Goal: Task Accomplishment & Management: Use online tool/utility

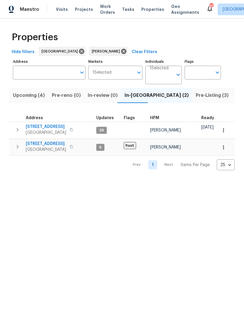
scroll to position [0, 170]
click at [33, 93] on span "Upcoming (4)" at bounding box center [29, 95] width 32 height 8
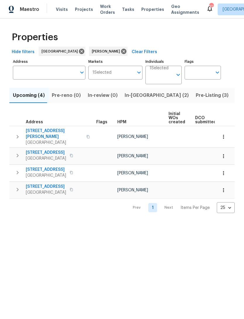
click at [17, 169] on icon "button" at bounding box center [17, 172] width 7 height 7
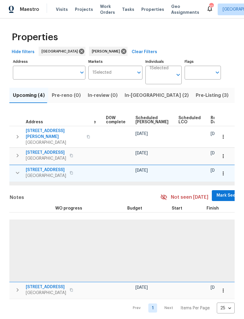
scroll to position [0, 147]
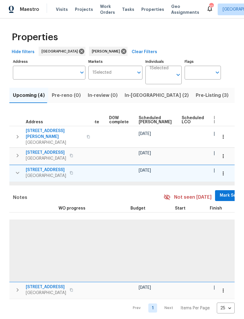
click at [220, 192] on span "Mark Seen" at bounding box center [231, 195] width 22 height 7
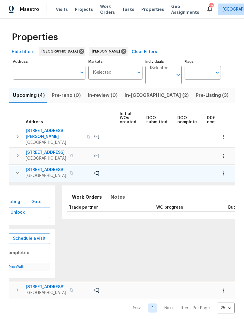
scroll to position [0, 53]
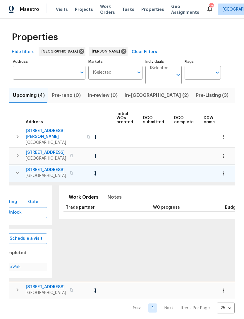
click at [229, 169] on button "button" at bounding box center [223, 173] width 13 height 13
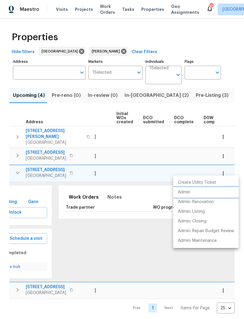
click at [201, 192] on li "Admin" at bounding box center [206, 192] width 66 height 10
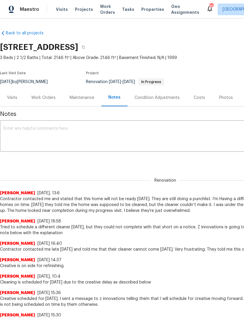
click at [117, 134] on textarea at bounding box center [166, 136] width 324 height 21
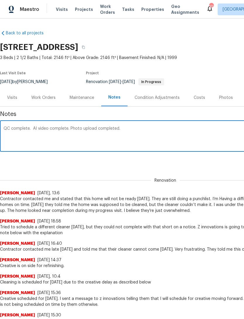
type textarea "QC complete. AI video complete. Photo upload completed."
click at [190, 161] on div "Renovation (current) c2ca8c09-1b67-4c81-9615-3982322e1a66 ​ Add" at bounding box center [165, 160] width 331 height 11
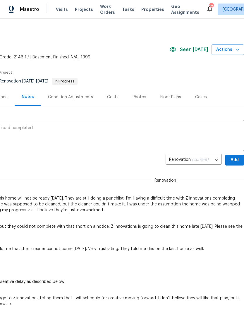
scroll to position [1, 87]
click at [234, 157] on span "Add" at bounding box center [234, 159] width 9 height 7
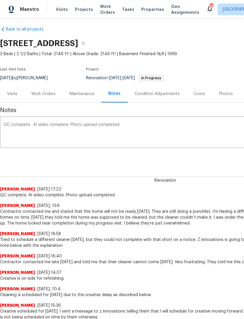
scroll to position [4, 0]
click at [41, 95] on div "Work Orders" at bounding box center [43, 94] width 24 height 6
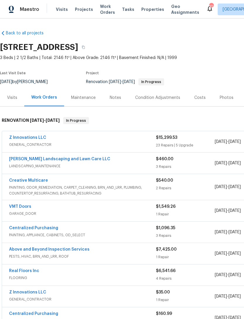
click at [76, 157] on link "Stewart's Landscaping and Lawn Care LLC" at bounding box center [59, 159] width 101 height 4
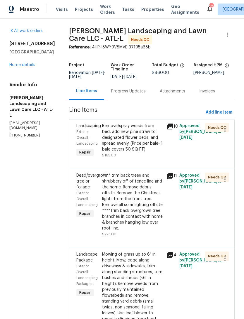
click at [139, 141] on div "Remove/spray weeds from bed, add new pine straw to designated flower beds, and …" at bounding box center [132, 137] width 61 height 29
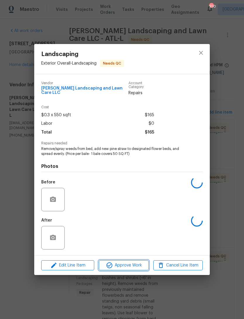
click at [130, 268] on button "Approve Work" at bounding box center [124, 265] width 50 height 10
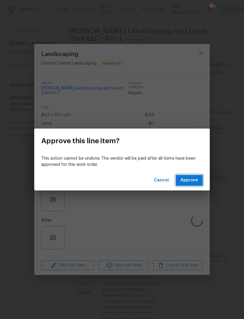
click at [195, 179] on span "Approve" at bounding box center [190, 179] width 18 height 7
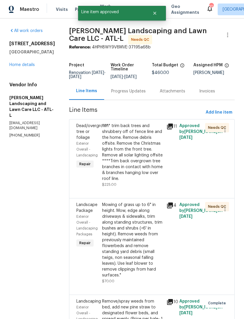
click at [154, 169] on div "**** trim back trees and shrubbery off of fence line and the home. Remove debri…" at bounding box center [132, 152] width 61 height 59
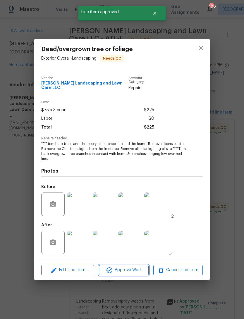
click at [135, 268] on span "Approve Work" at bounding box center [124, 269] width 46 height 7
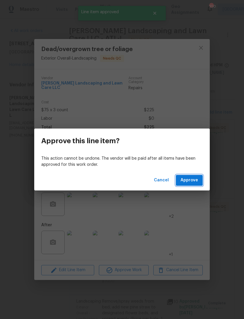
click at [191, 177] on span "Approve" at bounding box center [190, 179] width 18 height 7
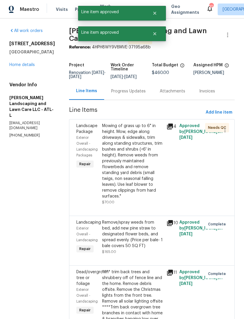
click at [145, 151] on div "Mowing of grass up to 6" in height. Mow, edge along driveways & sidewalks, trim…" at bounding box center [132, 161] width 61 height 76
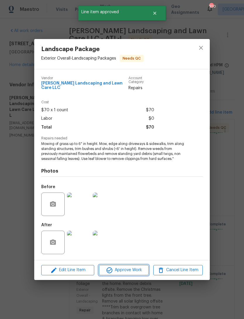
click at [136, 269] on span "Approve Work" at bounding box center [124, 269] width 46 height 7
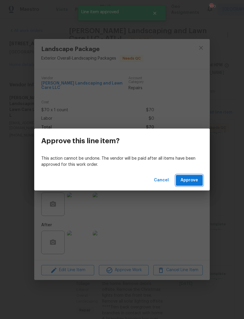
click at [193, 185] on button "Approve" at bounding box center [189, 180] width 27 height 11
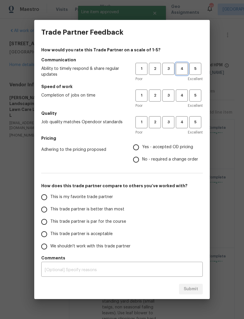
click at [185, 68] on span "4" at bounding box center [182, 68] width 11 height 7
click at [185, 96] on span "4" at bounding box center [182, 95] width 11 height 7
click at [183, 125] on button "4" at bounding box center [182, 122] width 12 height 12
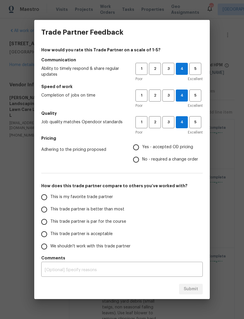
click at [138, 149] on input "Yes - accepted OD pricing" at bounding box center [136, 147] width 12 height 12
radio input "true"
click at [47, 205] on input "This trade partner is better than most" at bounding box center [44, 209] width 12 height 12
radio input "false"
click at [46, 196] on input "This is my favorite trade partner" at bounding box center [44, 197] width 12 height 12
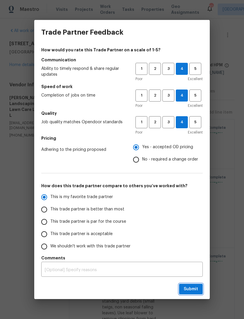
click at [197, 287] on span "Submit" at bounding box center [191, 288] width 14 height 7
radio input "true"
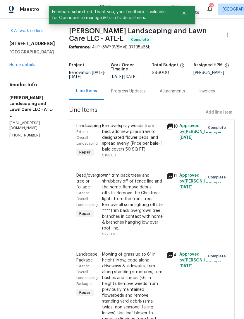
click at [40, 64] on div "6590 Manor Creek Dr Douglasville, GA 30135 Home details" at bounding box center [32, 54] width 46 height 27
click at [30, 71] on div "All work orders 6590 Manor Creek Dr Douglasville, GA 30135 Home details Vendor …" at bounding box center [32, 83] width 46 height 110
click at [25, 66] on link "Home details" at bounding box center [21, 65] width 25 height 4
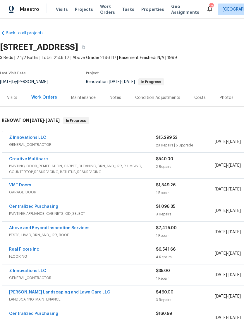
click at [33, 159] on link "Creative Multicare" at bounding box center [28, 159] width 39 height 4
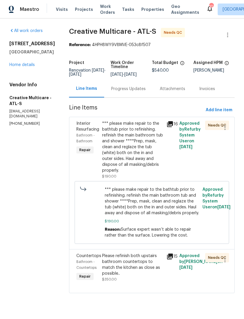
click at [150, 146] on div "*** please make repair to the bathtub prior to refinishing. refinish the main b…" at bounding box center [132, 146] width 61 height 53
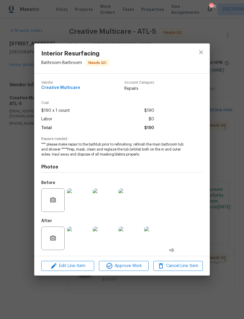
click at [229, 76] on div "Interior Resurfacing Bathroom - Bathroom Needs QC Vendor Creative Multicare Acc…" at bounding box center [122, 159] width 244 height 319
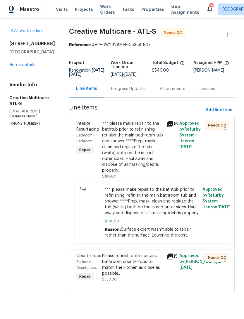
click at [135, 88] on div "Progress Updates" at bounding box center [128, 89] width 35 height 6
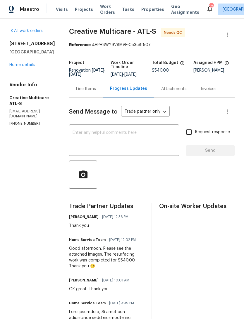
click at [33, 70] on div "All work orders 6590 Manor Creek Dr Douglasville, GA 30135 Home details Vendor …" at bounding box center [32, 77] width 46 height 98
click at [30, 60] on div "6590 Manor Creek Dr Douglasville, GA 30135 Home details" at bounding box center [32, 54] width 46 height 27
click at [32, 63] on link "Home details" at bounding box center [21, 65] width 25 height 4
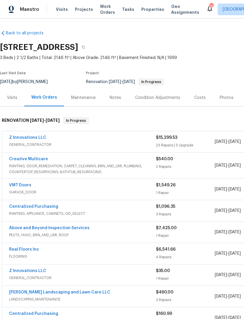
click at [31, 159] on link "Creative Multicare" at bounding box center [28, 159] width 39 height 4
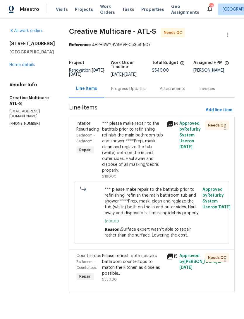
click at [149, 158] on div "*** please make repair to the bathtub prior to refinishing. refinish the main b…" at bounding box center [132, 146] width 61 height 53
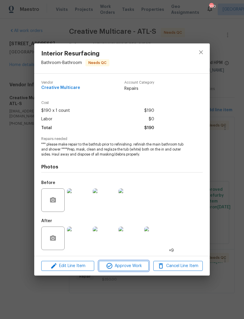
click at [131, 265] on span "Approve Work" at bounding box center [124, 265] width 46 height 7
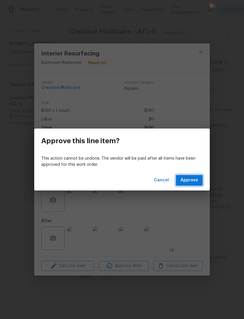
click at [185, 182] on span "Approve" at bounding box center [190, 179] width 18 height 7
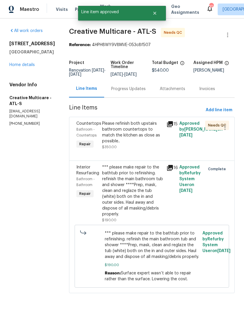
click at [146, 142] on div "Please refinish both upstairs bathroom countertops to match the kitchen as clos…" at bounding box center [132, 131] width 61 height 23
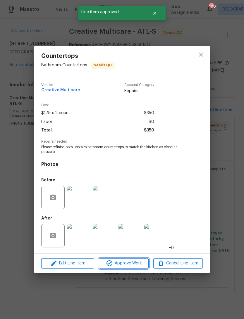
click at [130, 263] on span "Approve Work" at bounding box center [124, 262] width 46 height 7
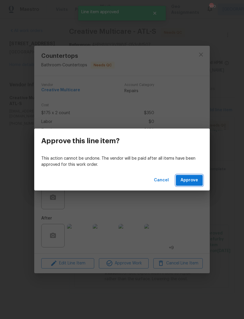
click at [196, 180] on span "Approve" at bounding box center [190, 179] width 18 height 7
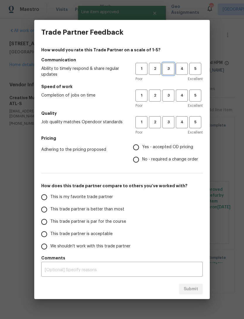
click at [167, 67] on span "3" at bounding box center [168, 68] width 11 height 7
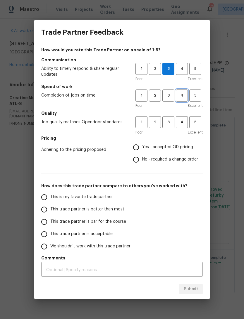
click at [182, 100] on button "4" at bounding box center [182, 95] width 12 height 12
click at [171, 125] on span "3" at bounding box center [168, 122] width 11 height 7
click at [135, 149] on input "Yes - accepted OD pricing" at bounding box center [136, 147] width 12 height 12
radio input "true"
click at [42, 197] on input "This is my favorite trade partner" at bounding box center [44, 197] width 12 height 12
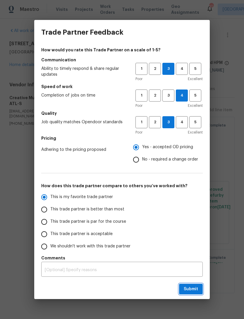
click at [194, 287] on span "Submit" at bounding box center [191, 288] width 14 height 7
radio input "true"
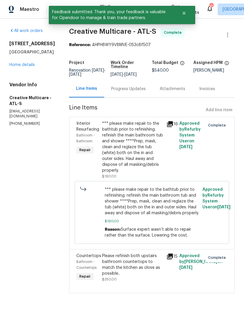
click at [25, 64] on link "Home details" at bounding box center [21, 65] width 25 height 4
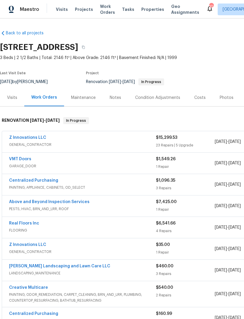
click at [33, 137] on link "Z Innovations LLC" at bounding box center [27, 137] width 37 height 4
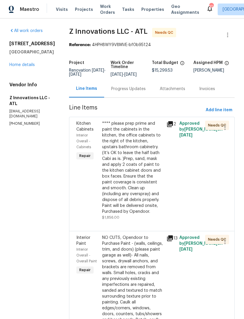
click at [149, 173] on div "**** please prep prime and paint the cabinets in the kitchen, the office cabine…" at bounding box center [132, 167] width 61 height 94
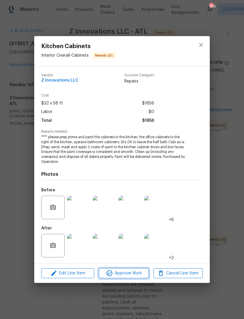
click at [136, 270] on span "Approve Work" at bounding box center [124, 272] width 46 height 7
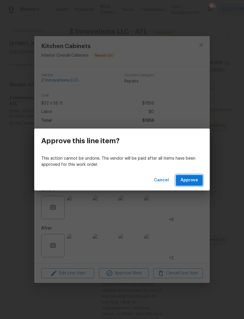
click at [186, 182] on span "Approve" at bounding box center [190, 179] width 18 height 7
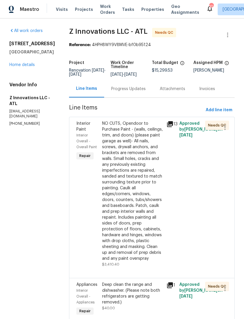
click at [138, 188] on div "NO CUTS, Opendoor to Purchase Paint - (walls, ceilings, trim, and doors) (pleas…" at bounding box center [132, 190] width 61 height 141
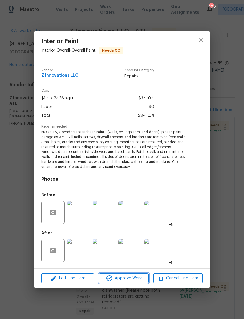
click at [139, 279] on span "Approve Work" at bounding box center [124, 277] width 46 height 7
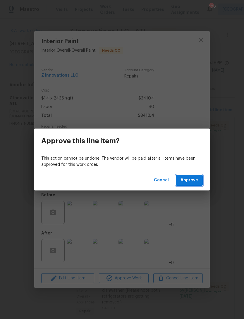
click at [194, 183] on span "Approve" at bounding box center [190, 179] width 18 height 7
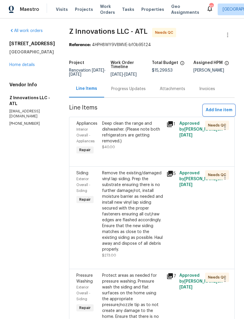
click at [216, 109] on span "Add line item" at bounding box center [219, 109] width 27 height 7
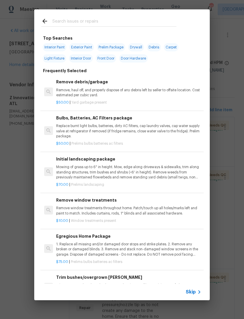
click at [125, 23] on input "text" at bounding box center [114, 22] width 124 height 9
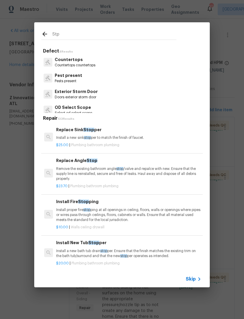
type input "Stpp"
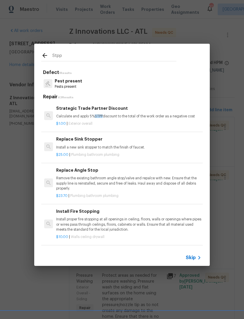
click at [100, 109] on h6 "Strategic Trade Partner Discount" at bounding box center [128, 108] width 145 height 6
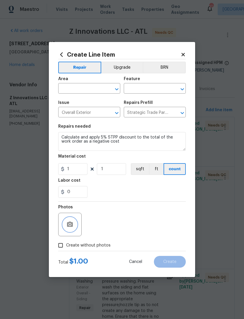
click at [76, 227] on button "button" at bounding box center [70, 224] width 14 height 14
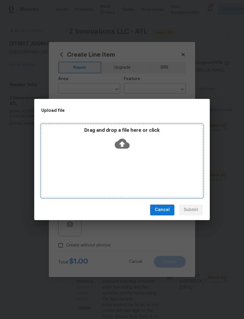
click at [124, 144] on icon at bounding box center [122, 143] width 15 height 10
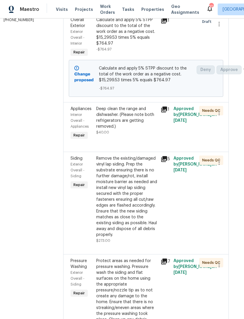
scroll to position [103, 6]
click at [141, 130] on div "Deep clean the range and dishwasher. (Please note both refrigerators are gettin…" at bounding box center [126, 117] width 61 height 23
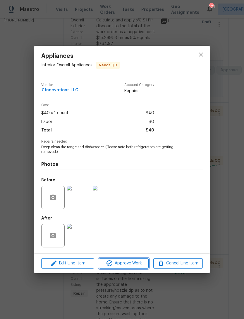
click at [134, 264] on span "Approve Work" at bounding box center [124, 262] width 46 height 7
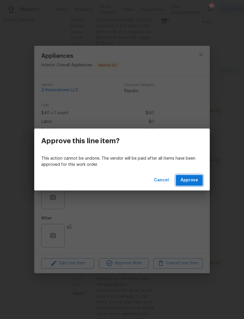
click at [190, 181] on span "Approve" at bounding box center [190, 179] width 18 height 7
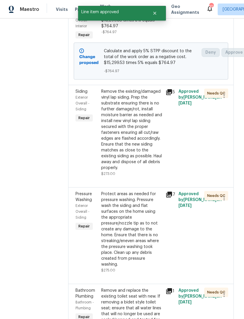
scroll to position [120, 3]
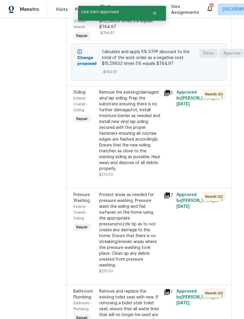
click at [156, 156] on div "Remove the existing/damaged vinyl lap siding. Prep the substrate ensuring there…" at bounding box center [129, 130] width 61 height 82
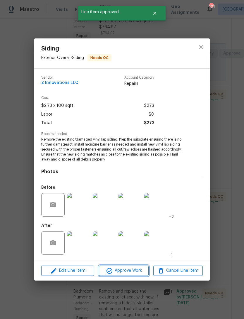
click at [139, 270] on span "Approve Work" at bounding box center [124, 270] width 46 height 7
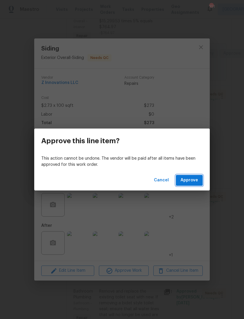
click at [185, 175] on button "Approve" at bounding box center [189, 180] width 27 height 11
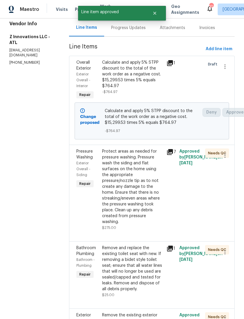
scroll to position [60, 0]
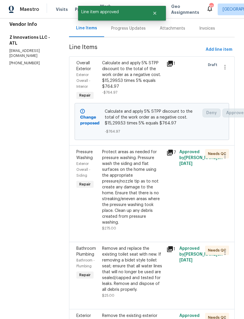
click at [146, 193] on div "Protect areas as needed for pressure washing. Pressure wash the siding and flat…" at bounding box center [132, 187] width 61 height 76
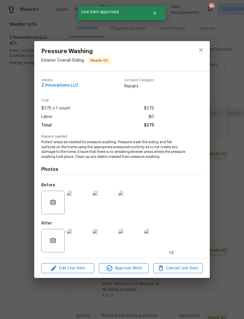
click at [136, 270] on span "Approve Work" at bounding box center [124, 267] width 46 height 7
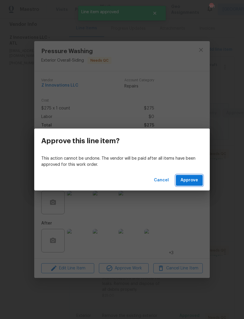
click at [190, 182] on span "Approve" at bounding box center [190, 179] width 18 height 7
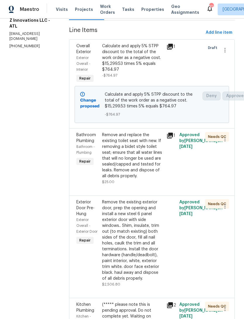
scroll to position [77, 0]
click at [142, 159] on div "Remove and replace the existing toilet seat with new. If removing a bidet style…" at bounding box center [132, 155] width 61 height 47
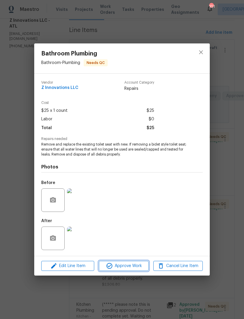
click at [128, 264] on span "Approve Work" at bounding box center [124, 265] width 46 height 7
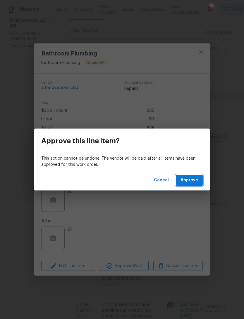
click at [189, 178] on span "Approve" at bounding box center [190, 179] width 18 height 7
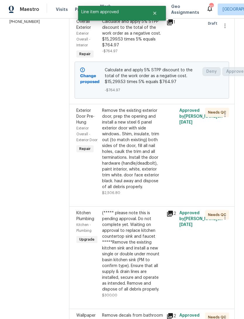
scroll to position [102, 0]
click at [151, 166] on div "Remove the existing exterior door, prep the opening and install a new steel 6 p…" at bounding box center [132, 148] width 61 height 82
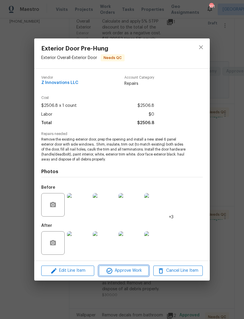
click at [131, 273] on span "Approve Work" at bounding box center [124, 270] width 46 height 7
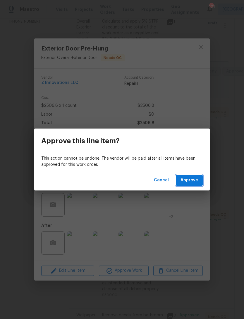
click at [188, 177] on span "Approve" at bounding box center [190, 179] width 18 height 7
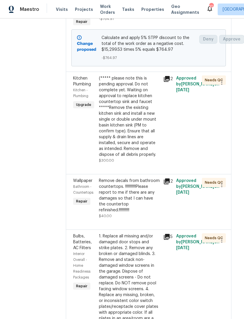
scroll to position [128, 5]
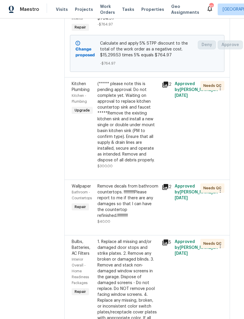
click at [141, 138] on div "(***** please note this is pending approval. Do not complete yet. Waiting on ap…" at bounding box center [128, 122] width 61 height 82
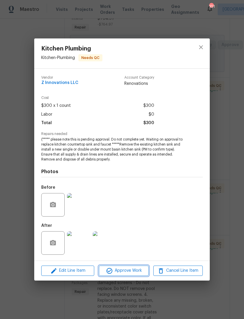
click at [126, 273] on span "Approve Work" at bounding box center [124, 270] width 46 height 7
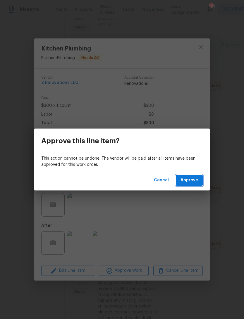
click at [191, 177] on span "Approve" at bounding box center [190, 179] width 18 height 7
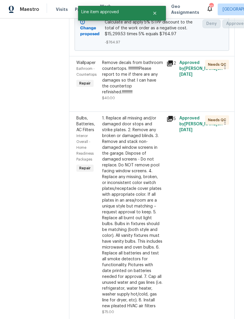
scroll to position [149, 0]
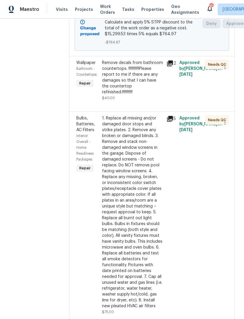
click at [154, 87] on div "Remove decals from bathroom countertops. !!!!!!!!!!!!Please report to me if the…" at bounding box center [132, 77] width 61 height 35
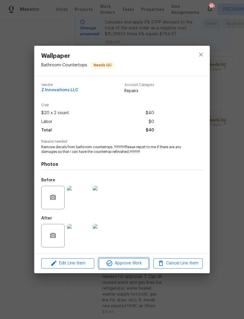
click at [136, 268] on button "Approve Work" at bounding box center [124, 263] width 50 height 10
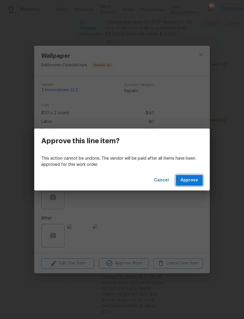
click at [195, 181] on span "Approve" at bounding box center [190, 179] width 18 height 7
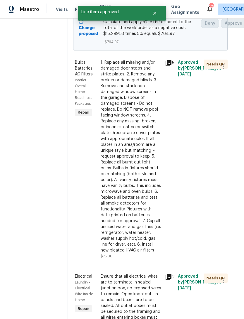
scroll to position [150, 2]
click at [145, 161] on div "1. Replace all missing and/or damaged door stops and strike plates. 2. Remove a…" at bounding box center [130, 155] width 61 height 193
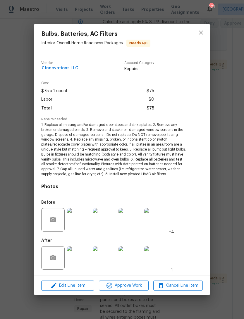
click at [131, 284] on span "Approve Work" at bounding box center [124, 285] width 46 height 7
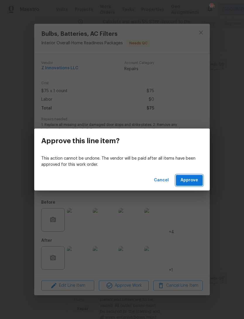
click at [199, 181] on button "Approve" at bounding box center [189, 180] width 27 height 11
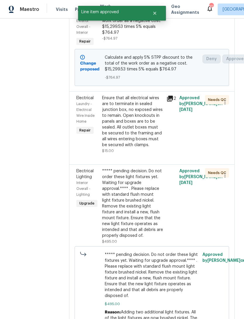
scroll to position [115, 0]
click at [155, 134] on div "Ensure that all electrical wires are to terminate in sealed junction box, no ex…" at bounding box center [132, 121] width 61 height 53
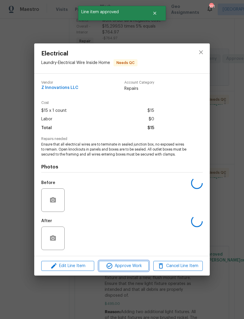
click at [139, 265] on span "Approve Work" at bounding box center [124, 265] width 46 height 7
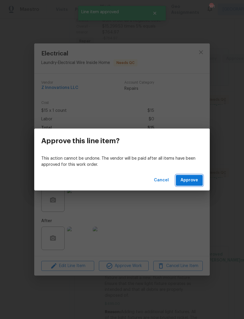
click at [194, 179] on span "Approve" at bounding box center [190, 179] width 18 height 7
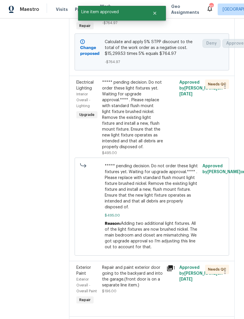
scroll to position [130, 0]
click at [156, 130] on div "***** pending decision. Do not order these light fixtures yet. Waiting for upgr…" at bounding box center [132, 114] width 61 height 70
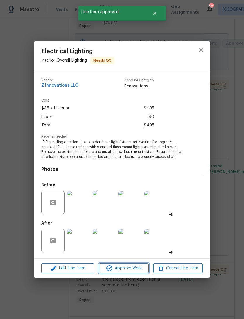
click at [141, 268] on span "Approve Work" at bounding box center [124, 267] width 46 height 7
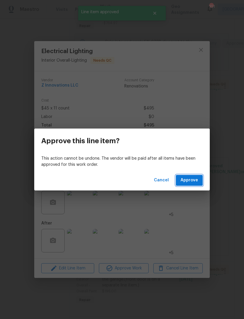
click at [190, 179] on span "Approve" at bounding box center [190, 179] width 18 height 7
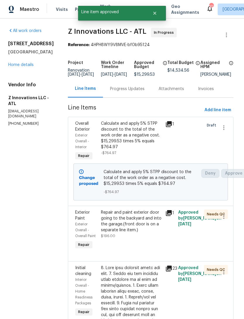
scroll to position [0, 1]
click at [131, 92] on div "Progress Updates" at bounding box center [127, 89] width 35 height 6
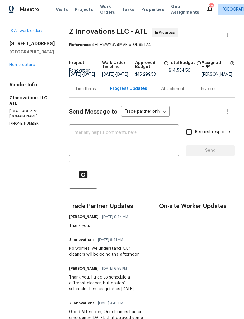
click at [31, 67] on link "Home details" at bounding box center [21, 65] width 25 height 4
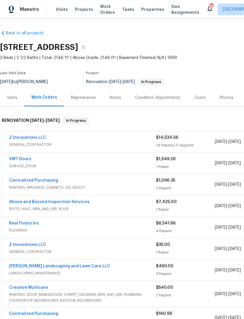
click at [35, 139] on link "Z Innovations LLC" at bounding box center [27, 137] width 37 height 4
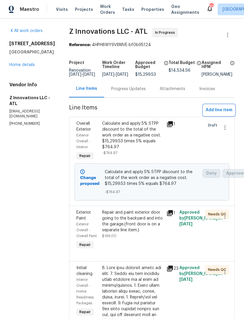
click at [225, 114] on span "Add line item" at bounding box center [219, 109] width 27 height 7
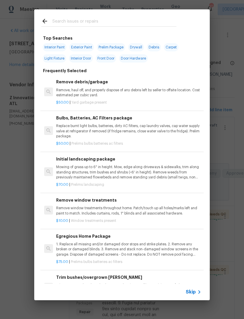
click at [116, 20] on input "text" at bounding box center [114, 22] width 124 height 9
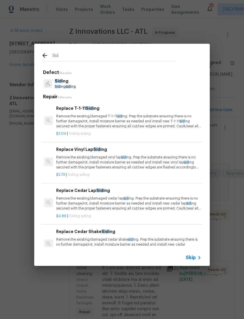
type input "Sidi"
click at [76, 80] on p "Sidi ng" at bounding box center [65, 81] width 21 height 6
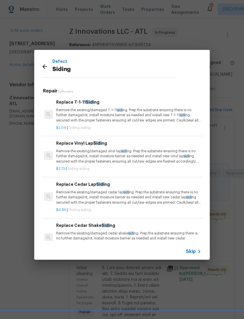
click at [90, 144] on h6 "Replace Vinyl Lap Sidi ng" at bounding box center [128, 143] width 145 height 6
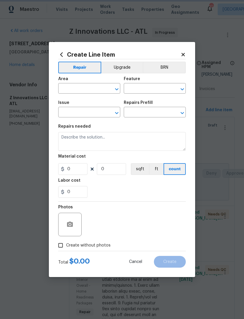
type input "Siding"
type input "Replace Vinyl Lap Siding $2.73"
type textarea "Remove the existing/damaged vinyl lap siding. Prep the substrate ensuring there…"
type input "2.73"
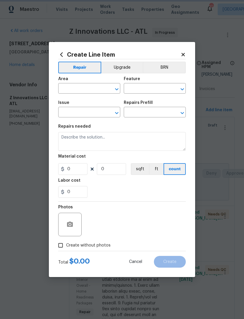
type input "1"
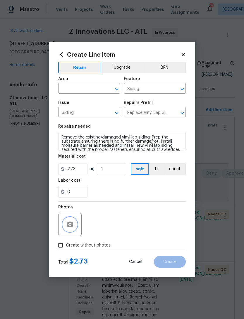
click at [76, 227] on button "button" at bounding box center [70, 224] width 14 height 14
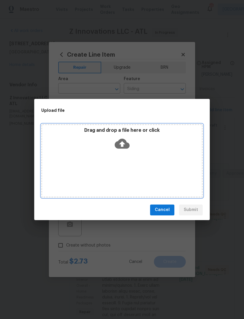
click at [131, 143] on div "Drag and drop a file here or click" at bounding box center [122, 139] width 160 height 25
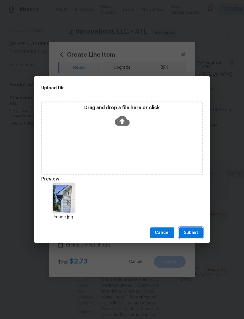
click at [196, 233] on span "Submit" at bounding box center [191, 232] width 14 height 7
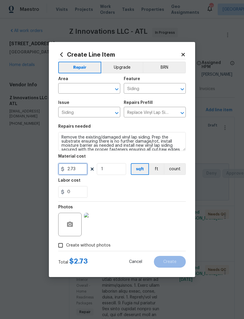
click at [80, 167] on input "2.73" at bounding box center [72, 169] width 29 height 12
type input "50"
click at [139, 187] on div "0" at bounding box center [122, 192] width 128 height 12
click at [97, 86] on input "text" at bounding box center [81, 88] width 46 height 9
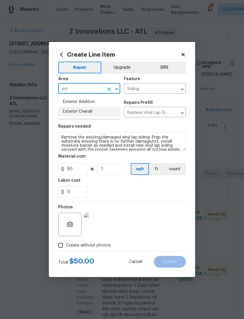
click at [105, 113] on li "Exterior Overall" at bounding box center [89, 112] width 62 height 10
type input "Exterior Overall"
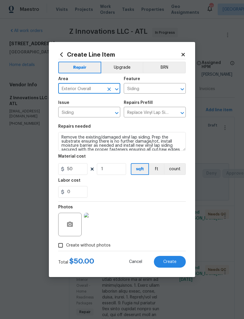
click at [129, 124] on section "Repairs needed Remove the existing/damaged vinyl lap siding. Prep the substrate…" at bounding box center [122, 161] width 128 height 80
click at [178, 260] on button "Create" at bounding box center [170, 262] width 32 height 12
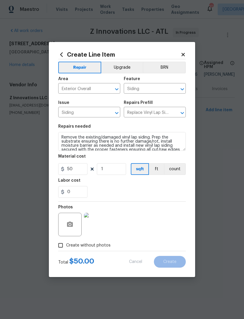
type input "0"
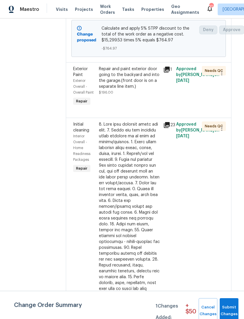
scroll to position [297, 6]
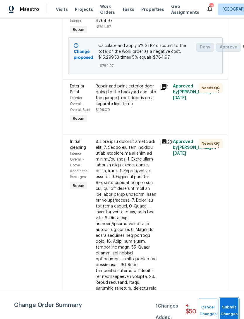
click at [229, 309] on span "Submit Changes" at bounding box center [229, 310] width 13 height 13
click at [227, 307] on span "Submit Changes" at bounding box center [229, 310] width 13 height 13
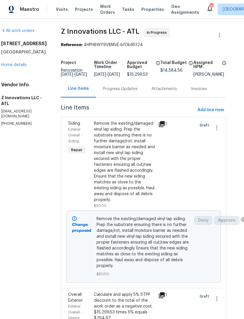
scroll to position [0, 8]
click at [20, 67] on link "Home details" at bounding box center [13, 65] width 25 height 4
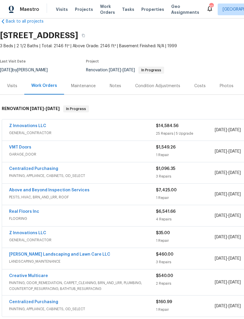
scroll to position [12, 0]
click at [33, 127] on link "Z Innovations LLC" at bounding box center [27, 126] width 37 height 4
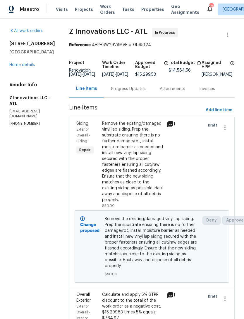
click at [127, 96] on div "Progress Updates" at bounding box center [128, 88] width 49 height 17
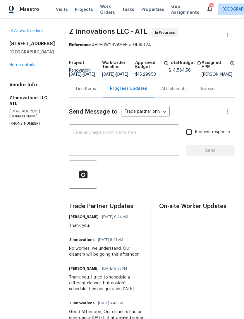
click at [134, 137] on textarea at bounding box center [124, 140] width 103 height 21
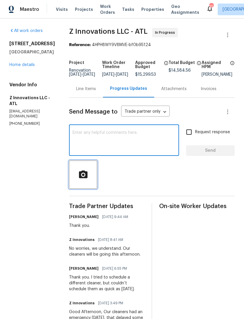
click at [87, 176] on span "button" at bounding box center [83, 174] width 19 height 10
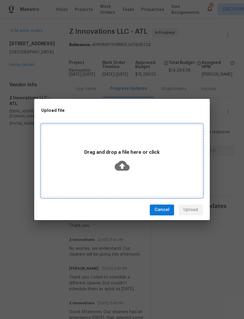
click at [128, 164] on icon at bounding box center [122, 165] width 15 height 15
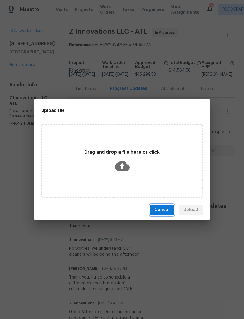
click at [170, 213] on span "Cancel" at bounding box center [162, 209] width 15 height 7
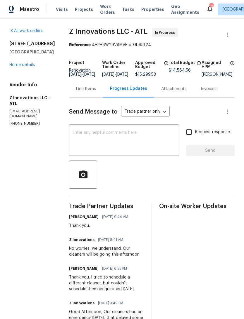
click at [25, 67] on link "Home details" at bounding box center [21, 65] width 25 height 4
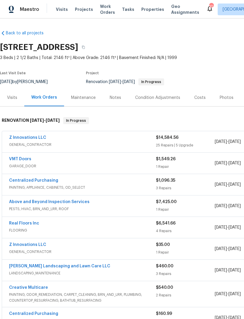
click at [34, 137] on link "Z Innovations LLC" at bounding box center [27, 137] width 37 height 4
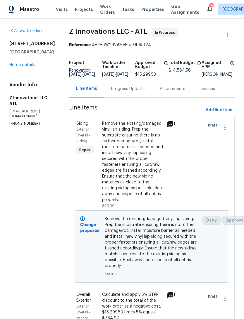
click at [129, 91] on div "Progress Updates" at bounding box center [128, 89] width 35 height 6
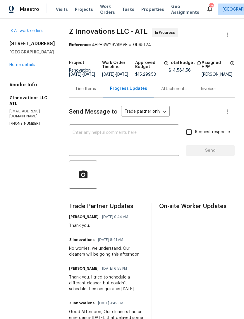
click at [141, 140] on textarea at bounding box center [124, 140] width 103 height 21
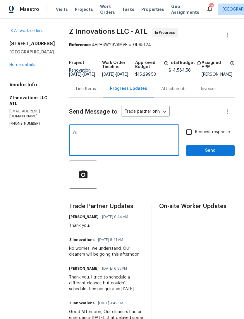
type textarea "W"
click at [142, 140] on textarea "Site visit completed for QC. I’ll get this closet up as soon as the siding chan…" at bounding box center [124, 140] width 103 height 21
type textarea "Site visit completed for QC. I’ll get this closet up as soon as the siding chan…"
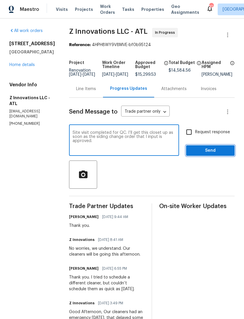
click at [205, 154] on span "Send" at bounding box center [210, 150] width 39 height 7
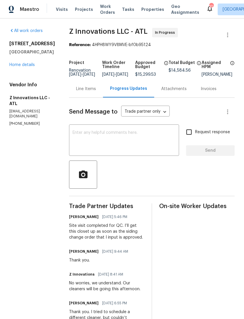
click at [25, 67] on link "Home details" at bounding box center [21, 65] width 25 height 4
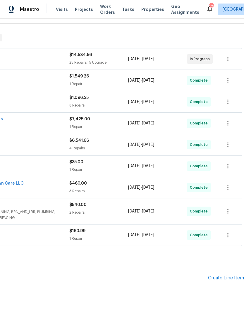
scroll to position [82, 87]
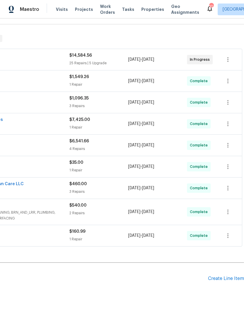
click at [231, 276] on div "Create Line Item" at bounding box center [226, 278] width 36 height 6
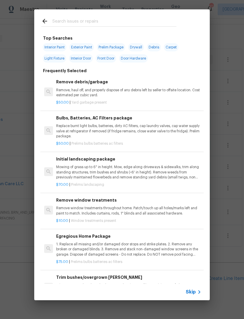
click at [111, 20] on input "text" at bounding box center [114, 22] width 124 height 9
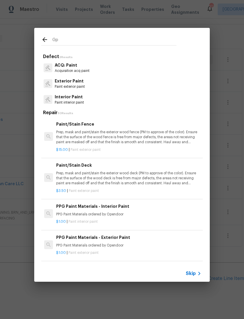
type input "G"
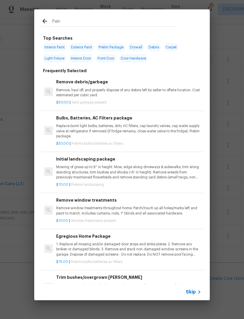
type input "Paint"
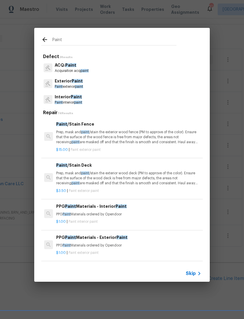
click at [81, 86] on span "paint" at bounding box center [79, 87] width 8 height 4
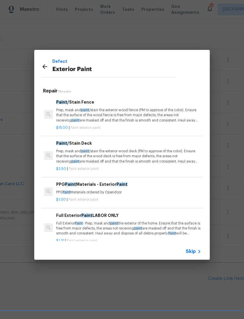
click at [72, 143] on h6 "Paint /Stain Deck" at bounding box center [128, 143] width 145 height 6
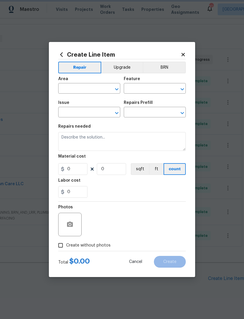
type input "Overall Paint"
type input "Exterior Paint"
type input "Paint/Stain Deck $3.50"
type textarea "Prep, mask and paint/stain the exterior wood deck (PM to approve of the color).…"
type input "3.5"
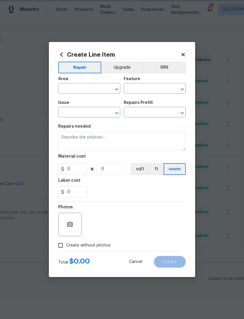
type input "1"
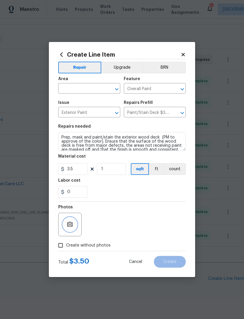
click at [75, 224] on button "button" at bounding box center [70, 224] width 14 height 14
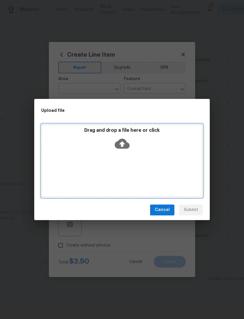
click at [127, 145] on icon at bounding box center [122, 143] width 15 height 10
click at [125, 143] on icon at bounding box center [122, 143] width 15 height 10
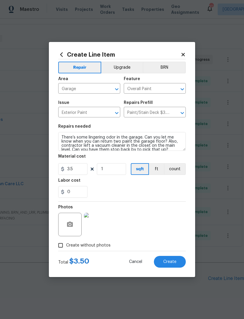
click at [116, 143] on textarea "There’s some lingering odor in the garage. Can you let me know when you can ret…" at bounding box center [122, 141] width 128 height 19
click at [177, 142] on textarea "There’s some lingering odor in the garage. Can you let me know when you can ret…" at bounding box center [122, 141] width 128 height 19
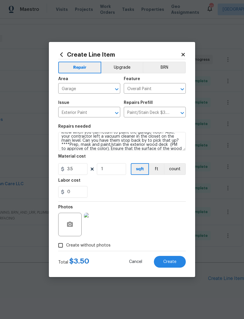
scroll to position [11, 0]
type textarea "There’s some lingering odor in the garage. Can you let me know when you can ret…"
click at [81, 171] on input "3.5" at bounding box center [72, 169] width 29 height 12
click at [116, 169] on input "1" at bounding box center [111, 169] width 29 height 12
type input "200"
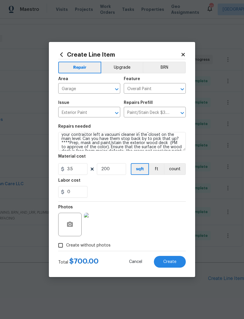
click at [134, 198] on section "Repairs needed There’s some lingering odor in the garage. Can you let me know w…" at bounding box center [122, 161] width 128 height 80
click at [171, 263] on span "Create" at bounding box center [170, 261] width 13 height 4
type input "0"
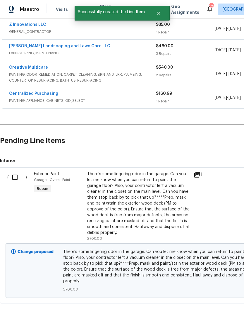
scroll to position [219, 0]
click at [14, 179] on input "checkbox" at bounding box center [17, 177] width 17 height 12
checkbox input "true"
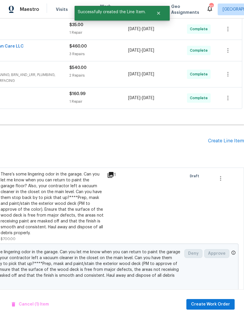
scroll to position [219, 87]
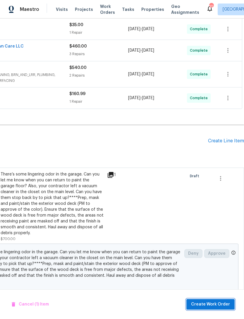
click at [224, 302] on span "Create Work Order" at bounding box center [210, 303] width 39 height 7
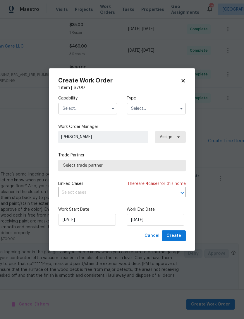
click at [95, 107] on input "text" at bounding box center [87, 109] width 59 height 12
click at [94, 107] on input "text" at bounding box center [87, 109] width 59 height 12
click at [103, 108] on input "text" at bounding box center [87, 109] width 59 height 12
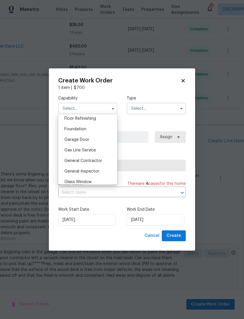
scroll to position [242, 0]
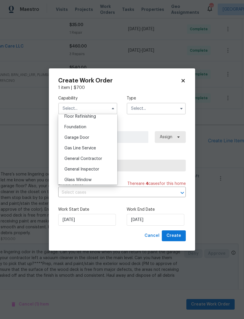
click at [103, 159] on div "General Contractor" at bounding box center [88, 158] width 56 height 11
type input "General Contractor"
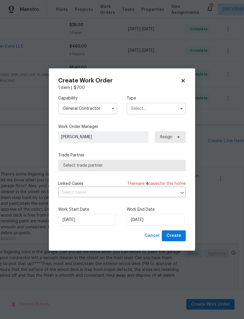
click at [160, 113] on input "text" at bounding box center [156, 109] width 59 height 12
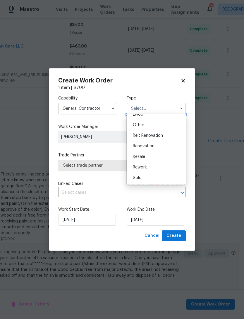
scroll to position [70, 0]
click at [158, 146] on div "Renovation" at bounding box center [156, 146] width 56 height 11
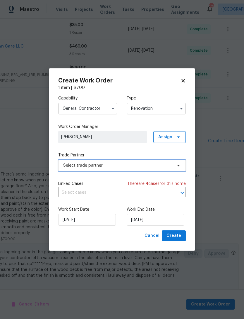
click at [163, 167] on span "Select trade partner" at bounding box center [117, 165] width 109 height 6
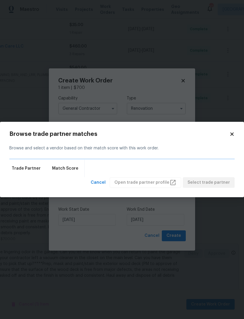
click at [191, 107] on body "Maestro Visits Projects Work Orders Tasks Properties Geo Assignments 101 Atlant…" at bounding box center [122, 159] width 244 height 319
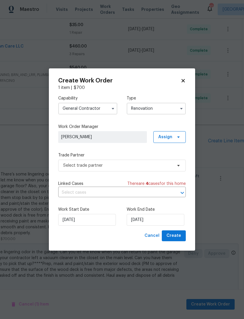
click at [180, 106] on icon "button" at bounding box center [181, 108] width 5 height 5
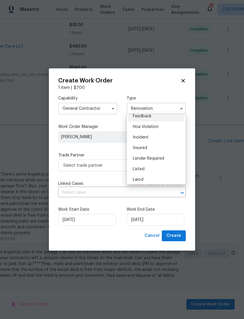
scroll to position [10, 0]
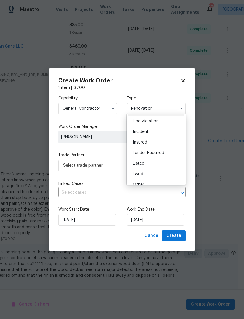
click at [158, 161] on div "Listed" at bounding box center [156, 163] width 56 height 11
type input "Listed"
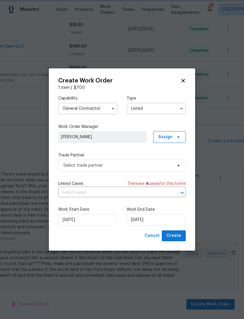
scroll to position [0, 0]
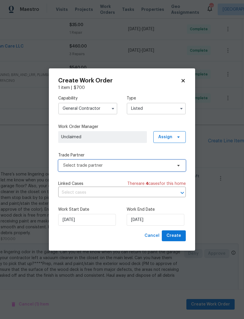
click at [168, 163] on span "Select trade partner" at bounding box center [117, 165] width 109 height 6
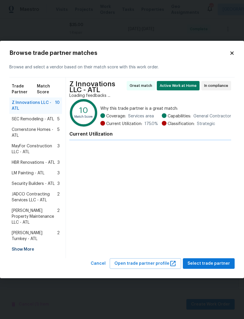
click at [212, 260] on span "Select trade partner" at bounding box center [209, 263] width 42 height 7
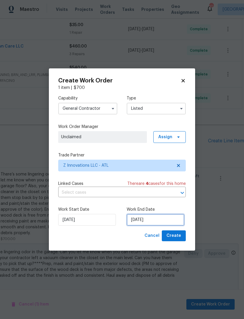
click at [149, 223] on input "9/21/2025" at bounding box center [156, 220] width 58 height 12
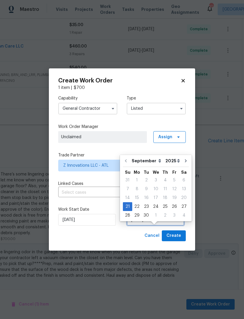
scroll to position [11, 0]
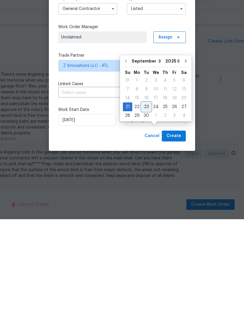
click at [147, 202] on div "23" at bounding box center [146, 206] width 9 height 8
type input "9/23/2025"
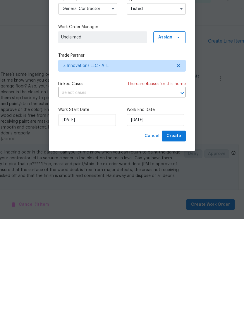
scroll to position [19, 0]
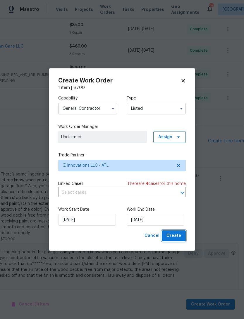
click at [183, 235] on button "Create" at bounding box center [174, 235] width 24 height 11
checkbox input "false"
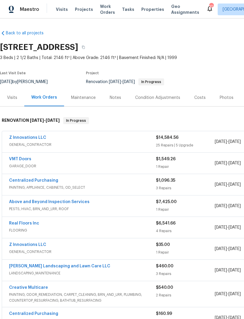
click at [227, 307] on div "Centralized Purchasing PAINTING, APPLIANCE, CABINETS, OD_SELECT $160.99 1 Repai…" at bounding box center [165, 317] width 327 height 21
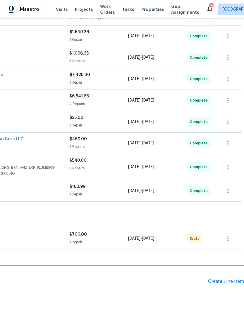
scroll to position [127, 87]
click at [227, 239] on icon "button" at bounding box center [228, 238] width 7 height 7
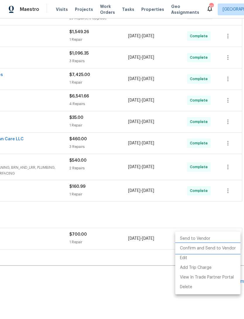
click at [215, 247] on li "Confirm and Send to Vendor" at bounding box center [208, 248] width 65 height 10
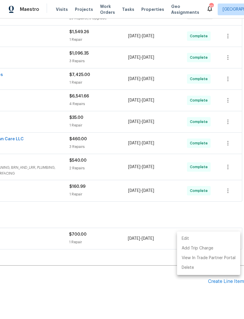
click at [213, 207] on div at bounding box center [122, 159] width 244 height 319
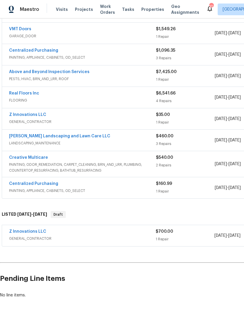
scroll to position [130, 0]
click at [38, 232] on link "Z Innovations LLC" at bounding box center [27, 231] width 37 height 4
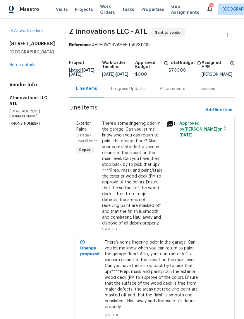
click at [129, 97] on div "Progress Updates" at bounding box center [128, 88] width 49 height 17
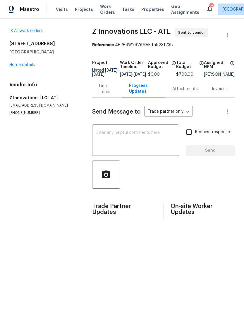
click at [140, 142] on textarea at bounding box center [136, 140] width 80 height 21
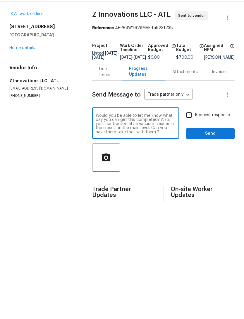
type textarea "Would you be able to let me know what day you can get this completed? Also, you…"
click at [188, 126] on input "Request response" at bounding box center [189, 132] width 12 height 12
checkbox input "true"
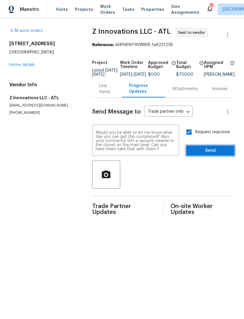
click at [217, 152] on span "Send" at bounding box center [210, 150] width 39 height 7
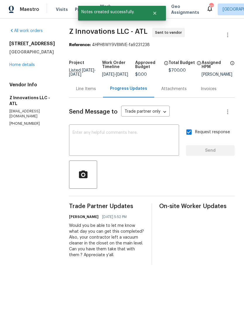
click at [35, 81] on div "All work orders [STREET_ADDRESS][PERSON_NAME] Home details Vendor Info Z Innova…" at bounding box center [32, 77] width 46 height 98
click at [23, 67] on link "Home details" at bounding box center [21, 65] width 25 height 4
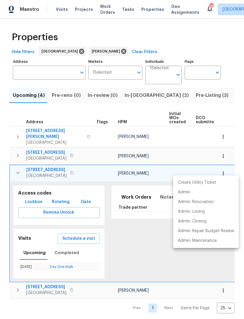
scroll to position [0, 53]
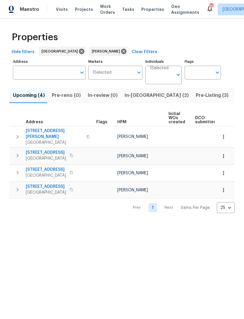
scroll to position [0, -1]
click at [131, 97] on span "In-reno (2)" at bounding box center [157, 95] width 64 height 8
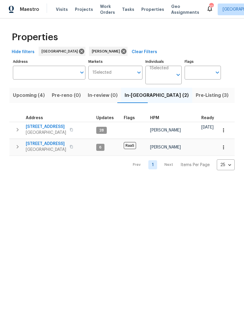
click at [35, 91] on span "Upcoming (4)" at bounding box center [29, 95] width 32 height 8
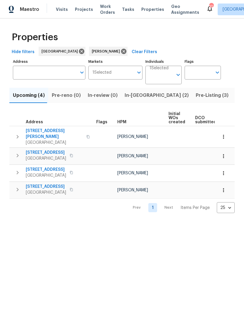
click at [132, 99] on span "In-reno (2)" at bounding box center [157, 95] width 64 height 8
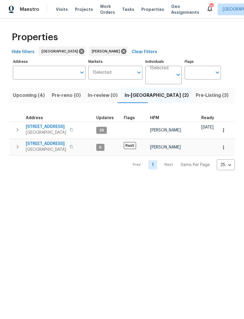
click at [18, 125] on button "button" at bounding box center [18, 130] width 12 height 12
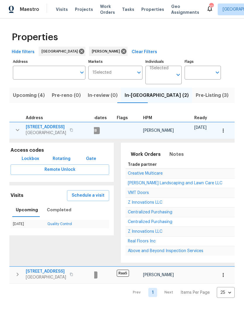
scroll to position [0, 11]
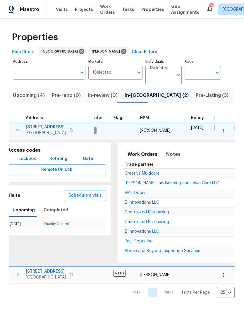
click at [153, 214] on span "Centralized Purchasing" at bounding box center [147, 212] width 45 height 4
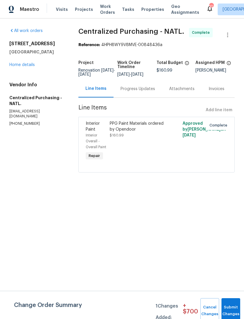
click at [27, 64] on link "Home details" at bounding box center [21, 65] width 25 height 4
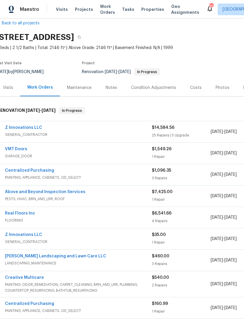
scroll to position [11, 4]
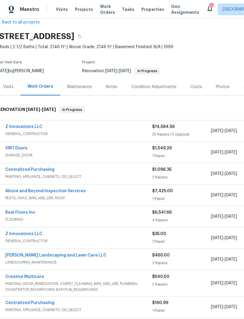
click at [224, 87] on div "Photos" at bounding box center [223, 87] width 14 height 6
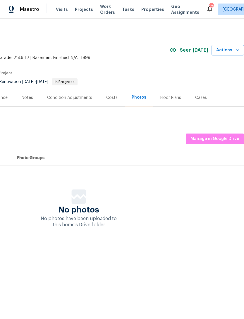
scroll to position [0, 87]
click at [209, 139] on span "Manage in Google Drive" at bounding box center [215, 138] width 49 height 7
